Goal: Information Seeking & Learning: Learn about a topic

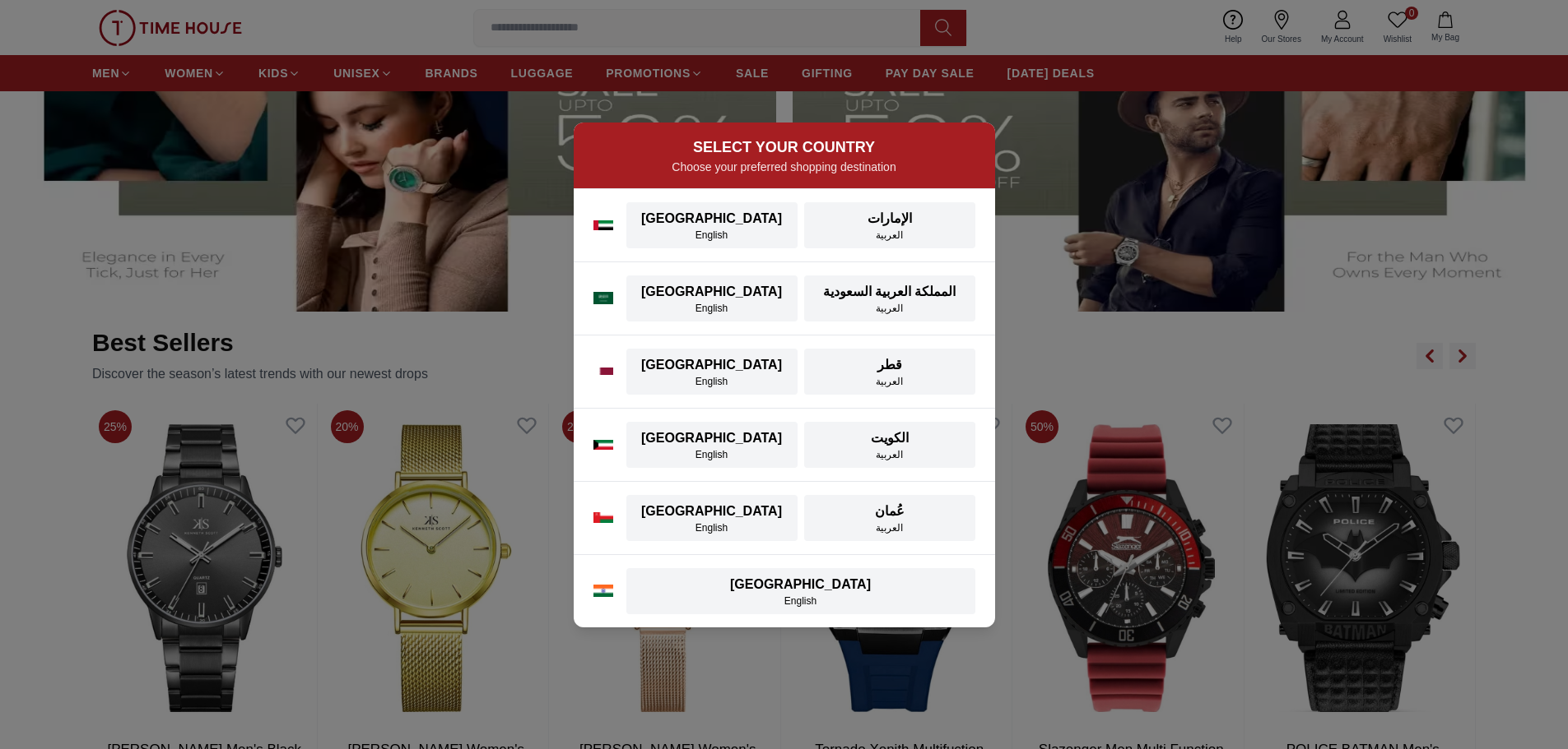
click at [1147, 187] on div "SELECT YOUR COUNTRY Choose your preferred shopping destination [GEOGRAPHIC_DATA…" at bounding box center [784, 374] width 1568 height 749
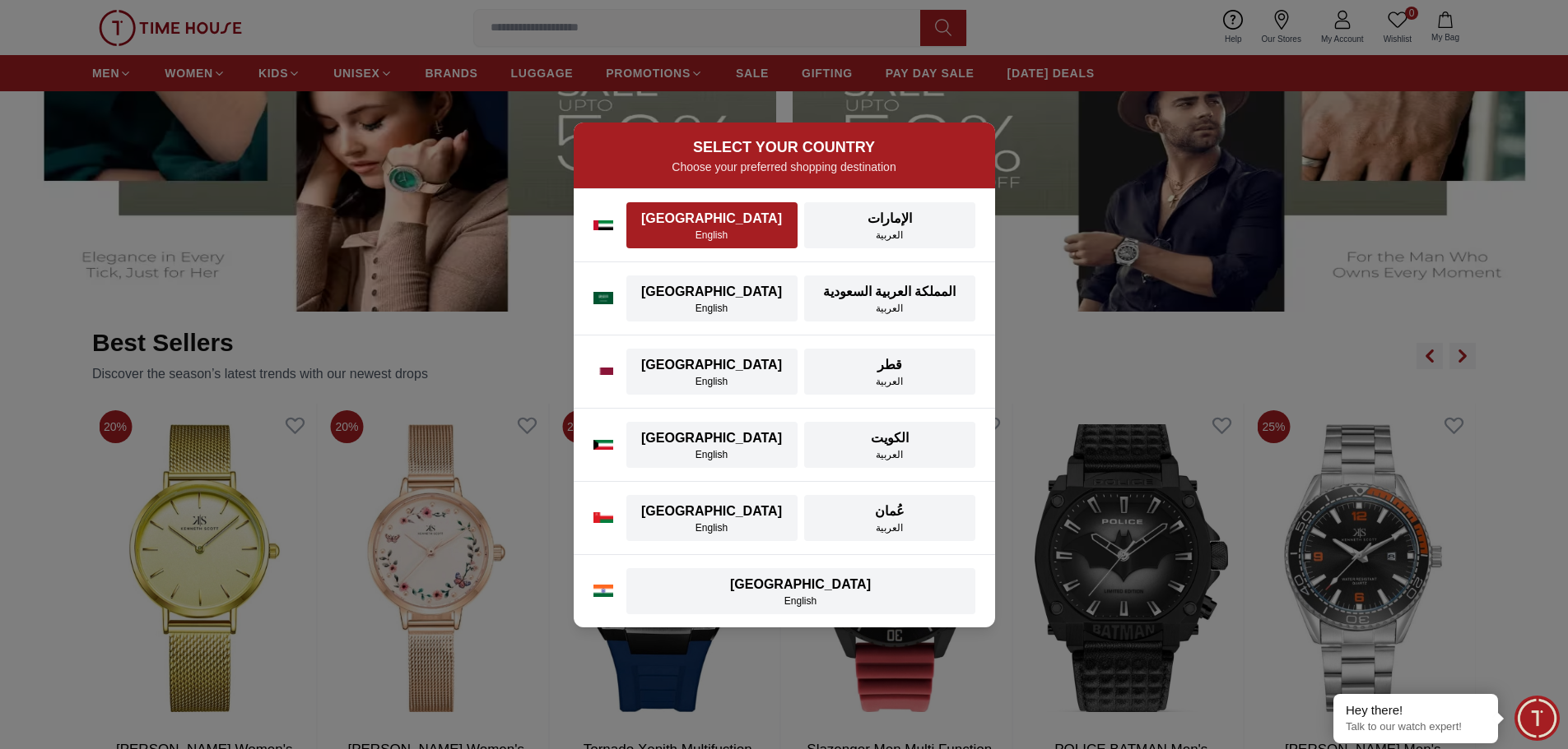
click at [721, 214] on div "[GEOGRAPHIC_DATA]" at bounding box center [711, 218] width 151 height 20
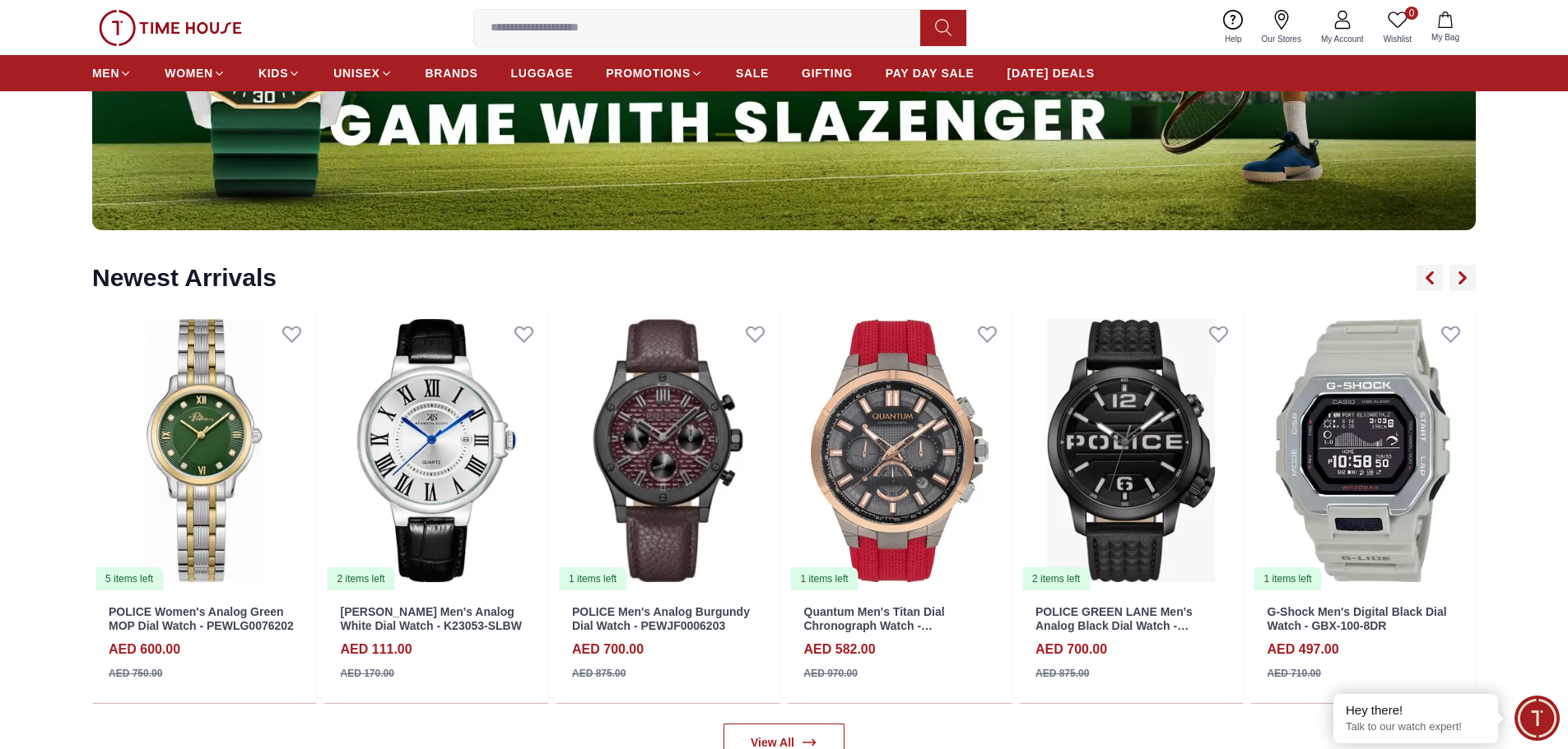
scroll to position [2139, 0]
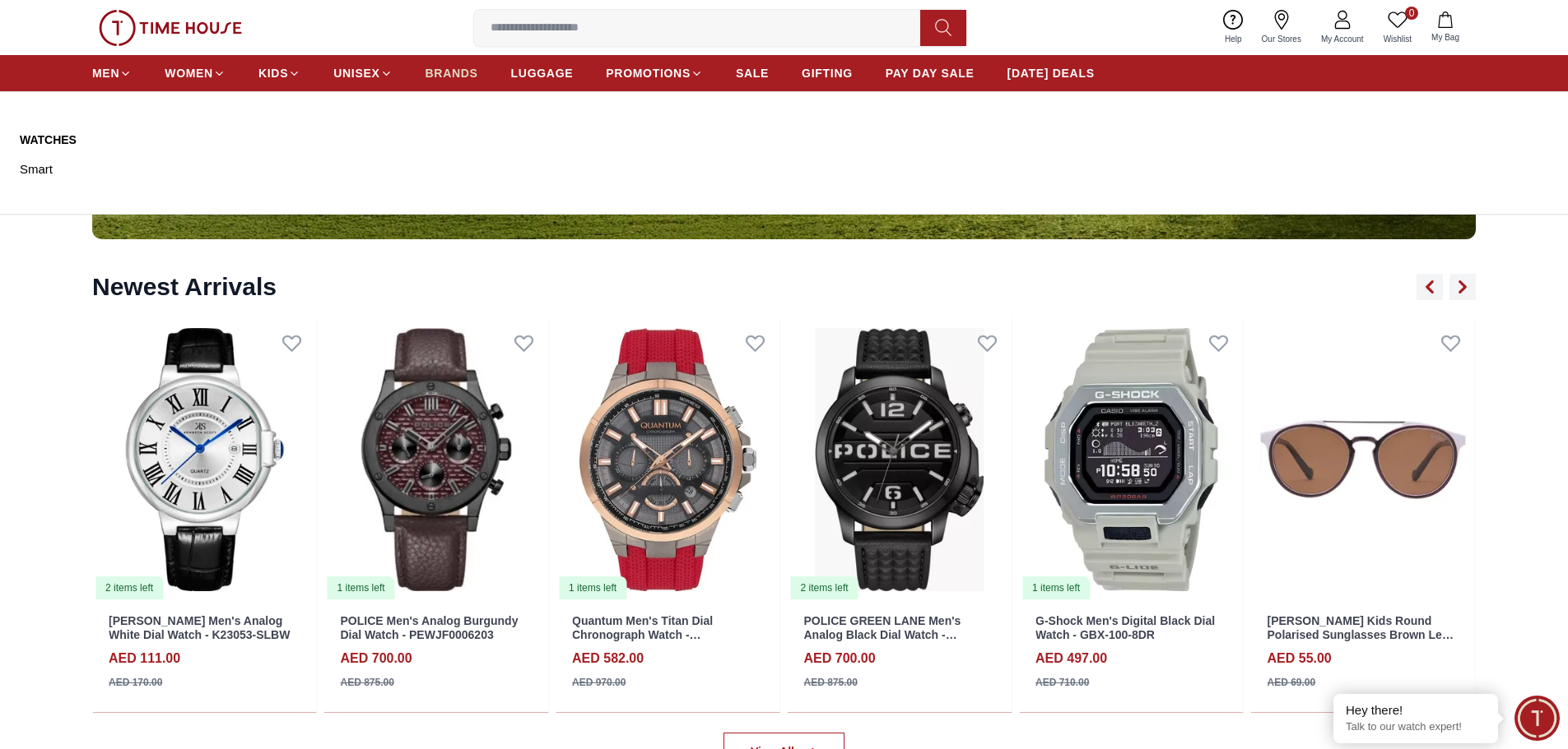
click at [425, 69] on ul "MEN WOMEN KIDS UNISEX BRANDS LUGGAGE PROMOTIONS SALE GIFTING PAY DAY SALE [DATE…" at bounding box center [594, 73] width 1002 height 30
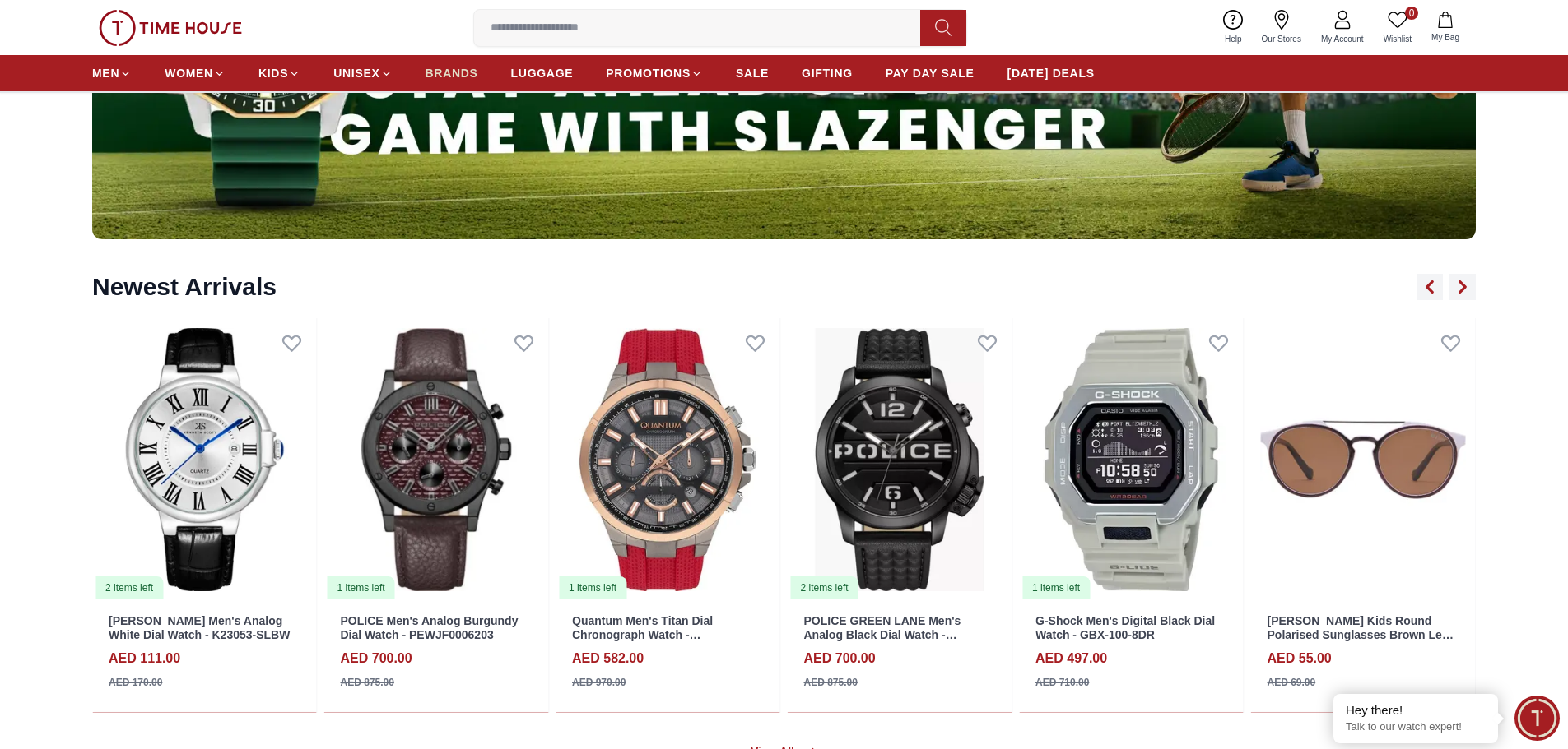
click at [447, 74] on span "BRANDS" at bounding box center [451, 73] width 53 height 16
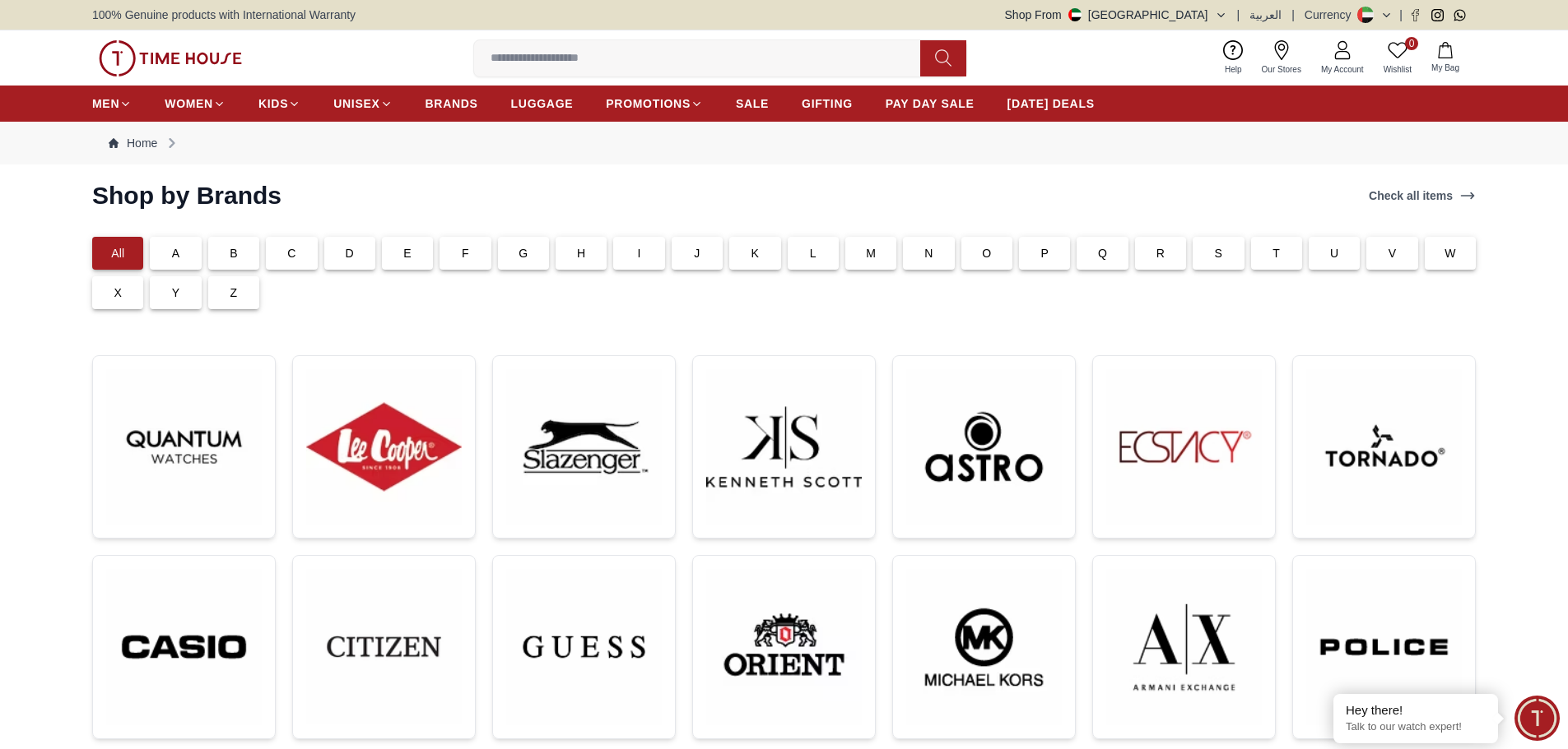
click at [584, 43] on input at bounding box center [703, 59] width 459 height 33
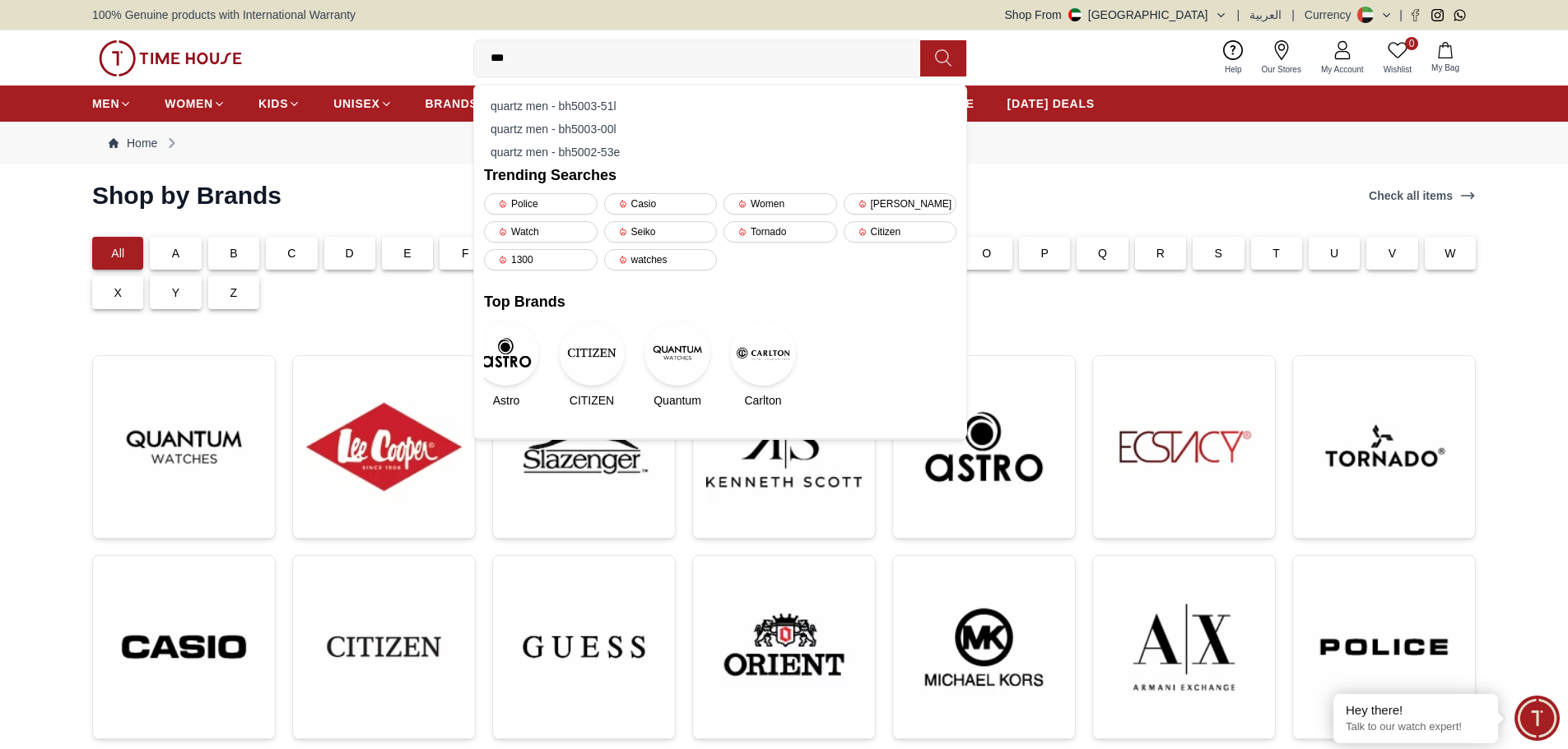
type input "****"
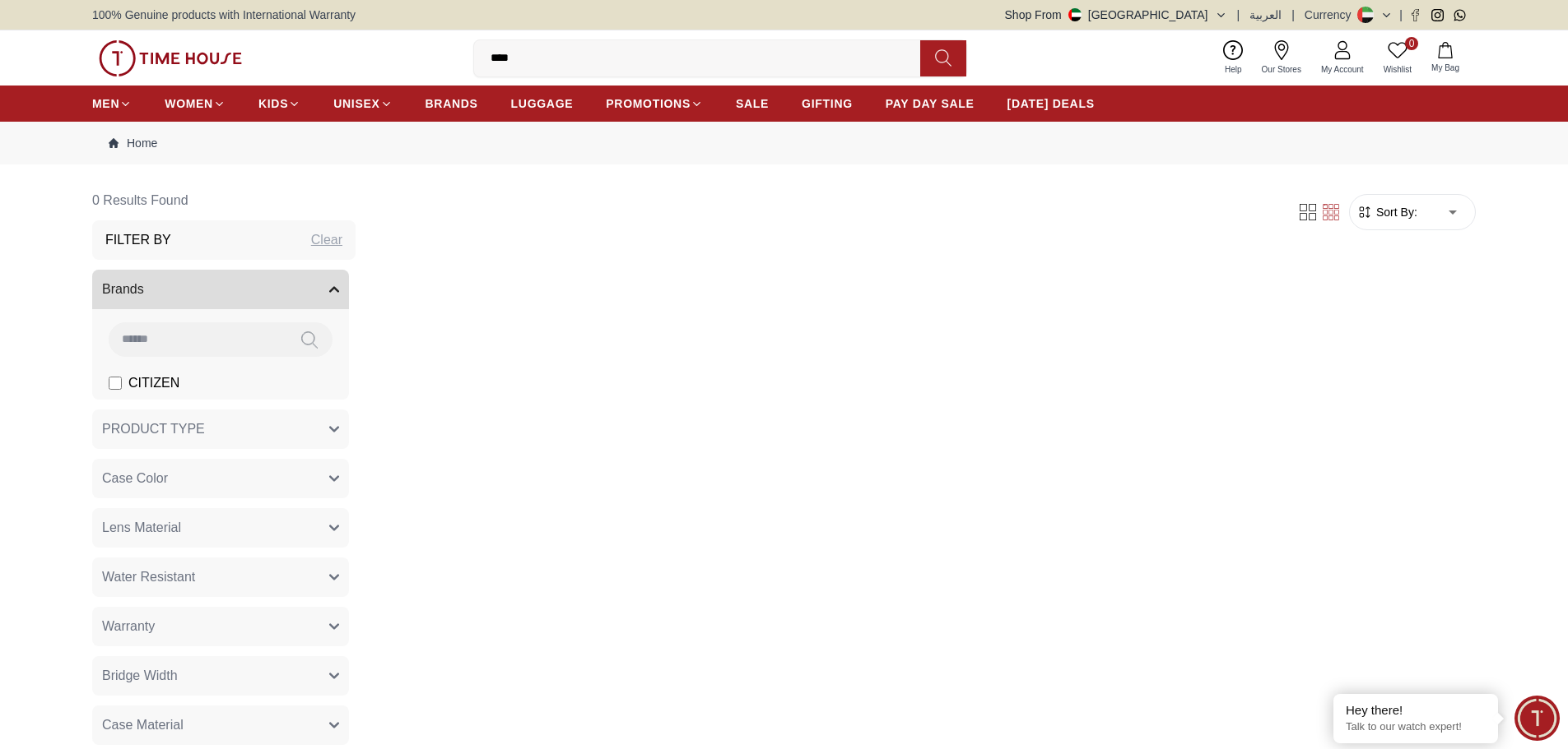
drag, startPoint x: 568, startPoint y: 48, endPoint x: 246, endPoint y: 32, distance: 322.4
click at [255, 39] on div "0 Wishlist My Bag **** Trending Searches Police Casio Women [PERSON_NAME] Watch…" at bounding box center [784, 58] width 1383 height 55
click at [1216, 8] on button "Shop From [GEOGRAPHIC_DATA]" at bounding box center [1116, 14] width 222 height 16
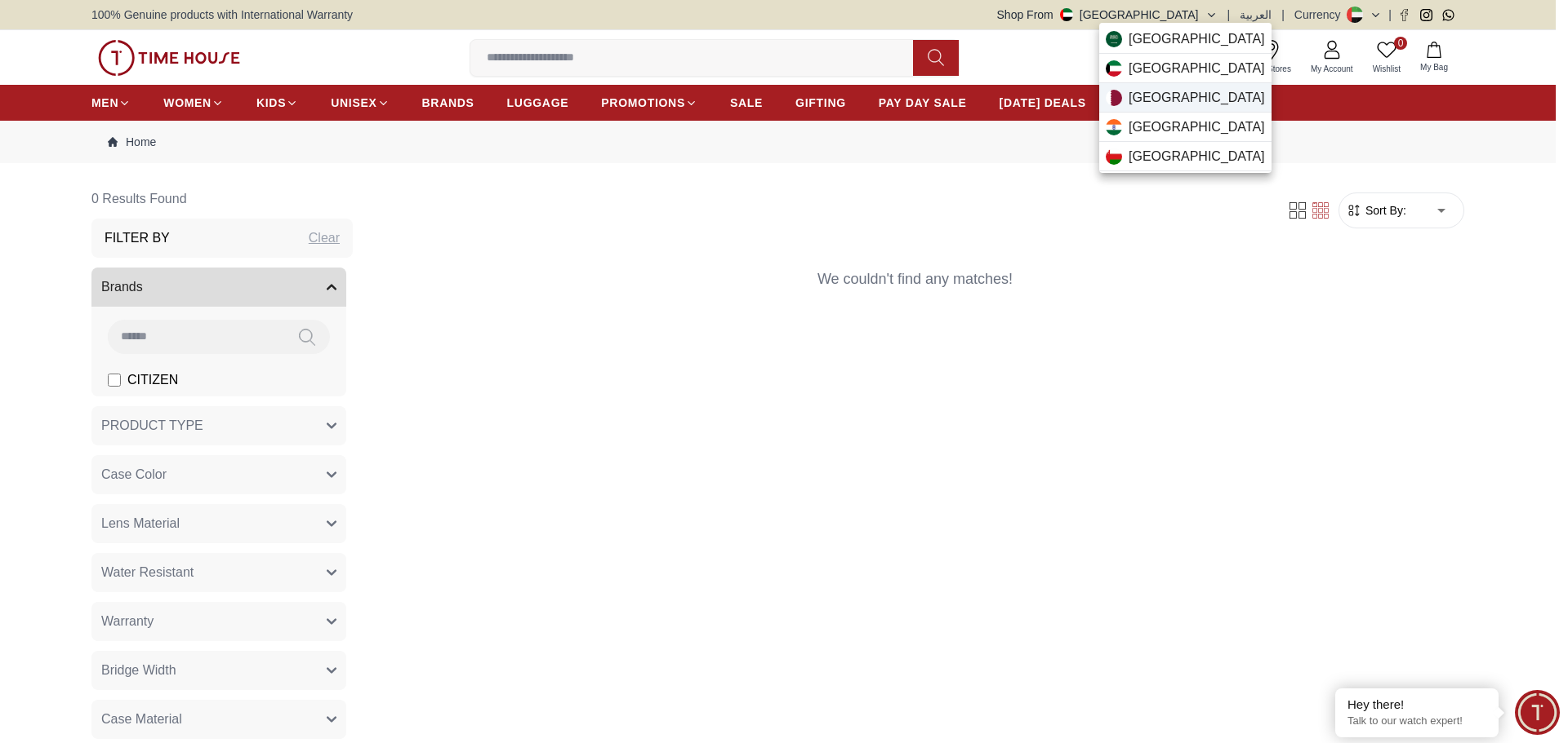
click at [1178, 96] on div "[GEOGRAPHIC_DATA]" at bounding box center [1185, 97] width 173 height 30
